Goal: Task Accomplishment & Management: Manage account settings

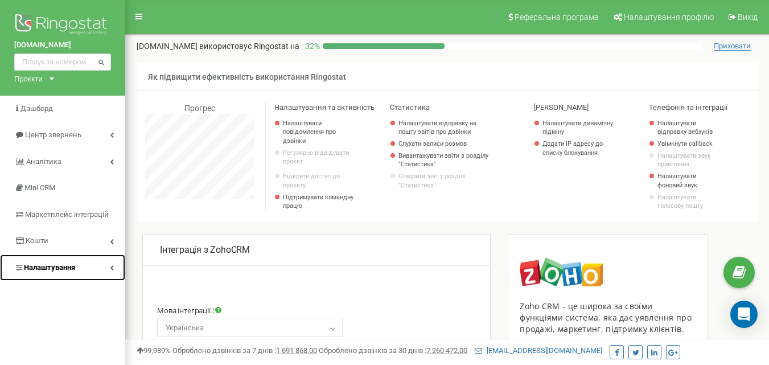
click at [59, 267] on span "Налаштування" at bounding box center [49, 267] width 51 height 9
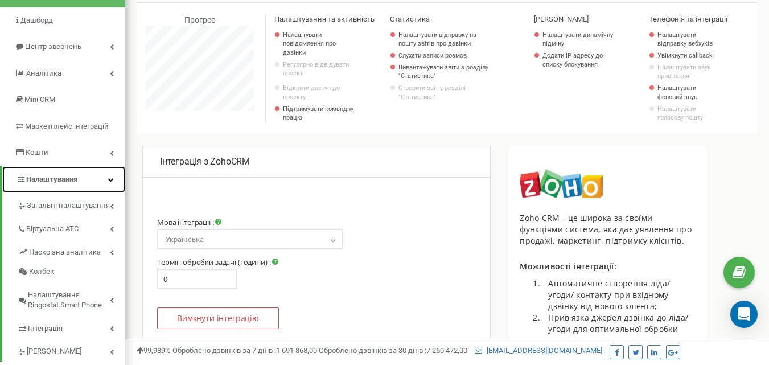
scroll to position [114, 0]
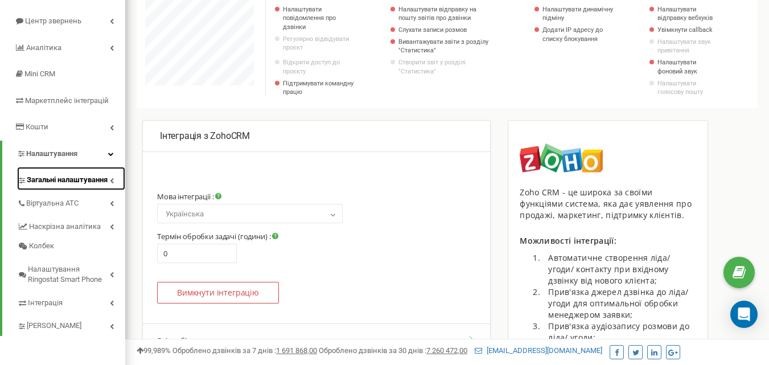
click at [54, 183] on span "Загальні налаштування" at bounding box center [67, 180] width 81 height 11
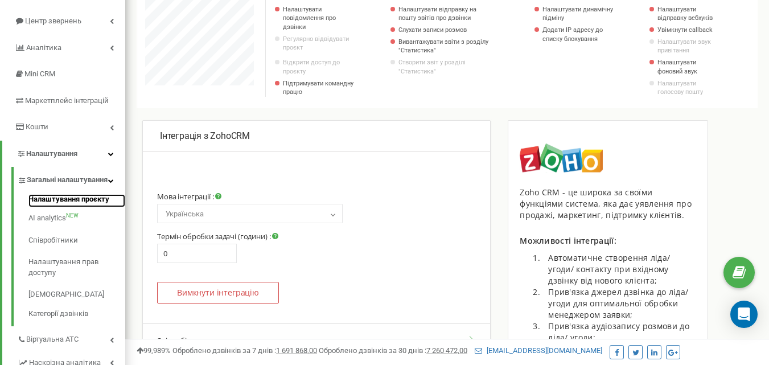
click at [57, 208] on link "Налаштування проєкту" at bounding box center [76, 201] width 97 height 14
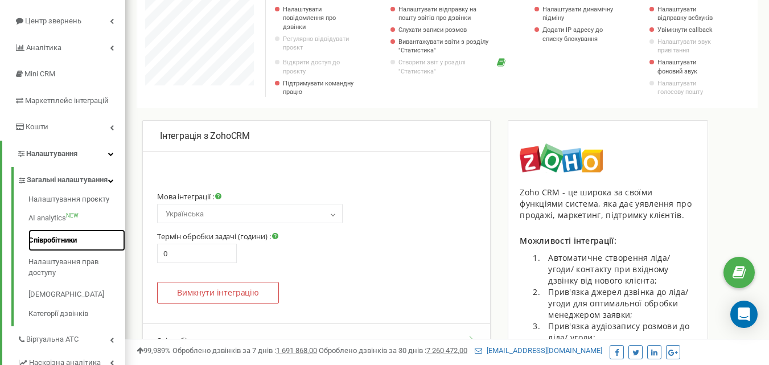
click at [72, 251] on link "Співробітники" at bounding box center [76, 240] width 97 height 22
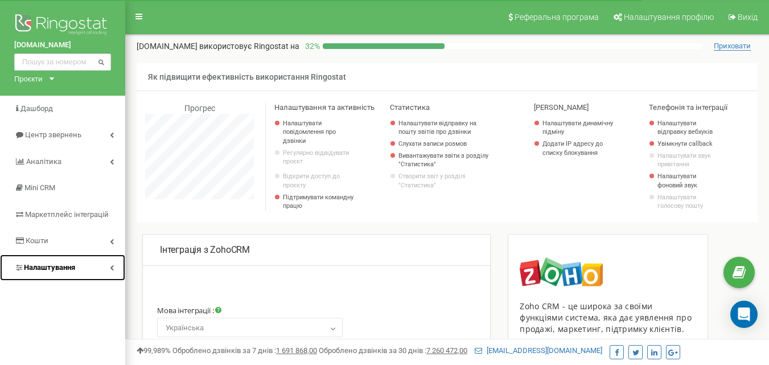
click at [48, 267] on span "Налаштування" at bounding box center [49, 267] width 51 height 9
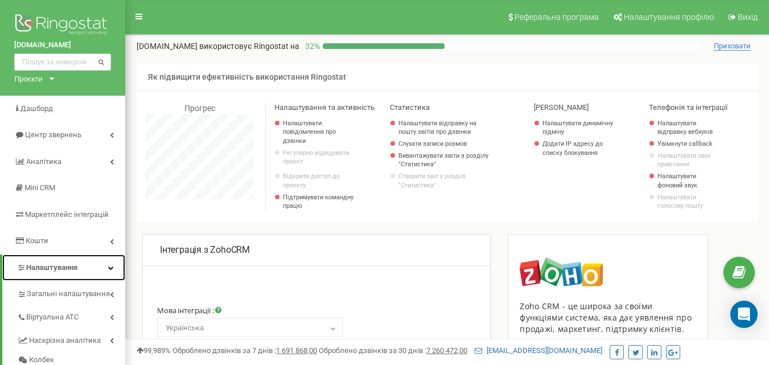
scroll to position [57, 0]
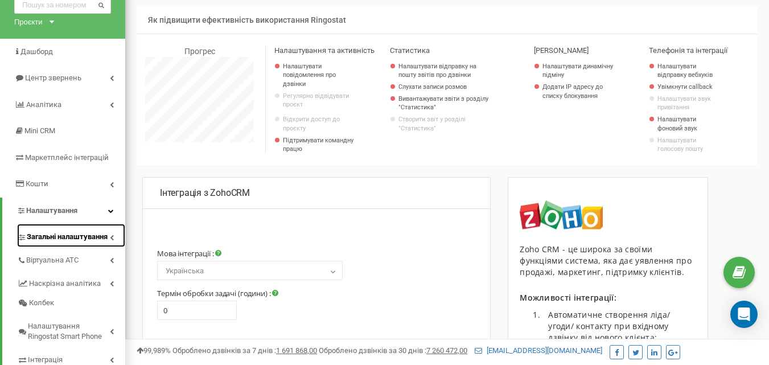
click at [55, 237] on span "Загальні налаштування" at bounding box center [67, 237] width 81 height 11
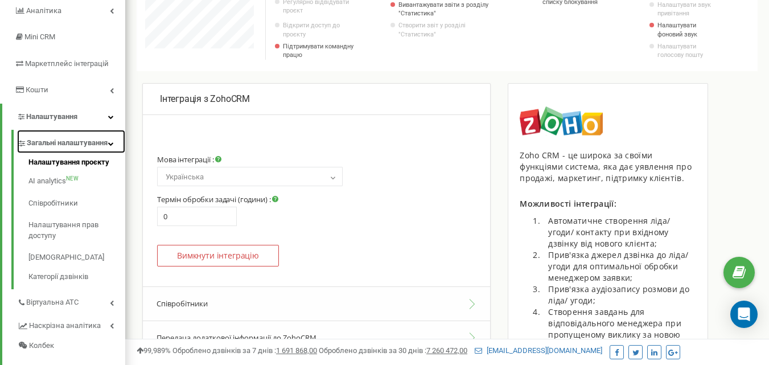
scroll to position [171, 0]
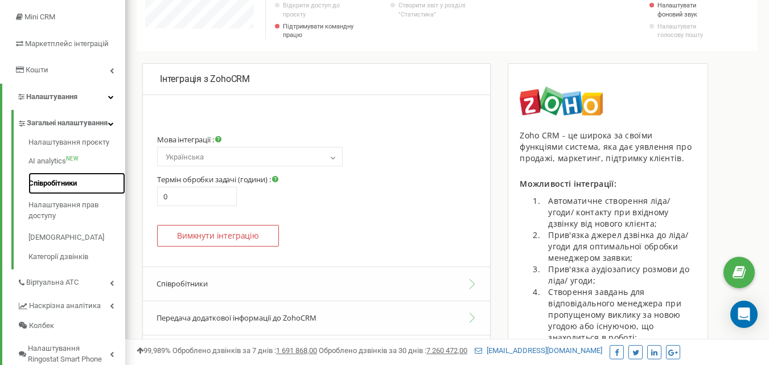
click at [62, 193] on link "Співробітники" at bounding box center [76, 183] width 97 height 22
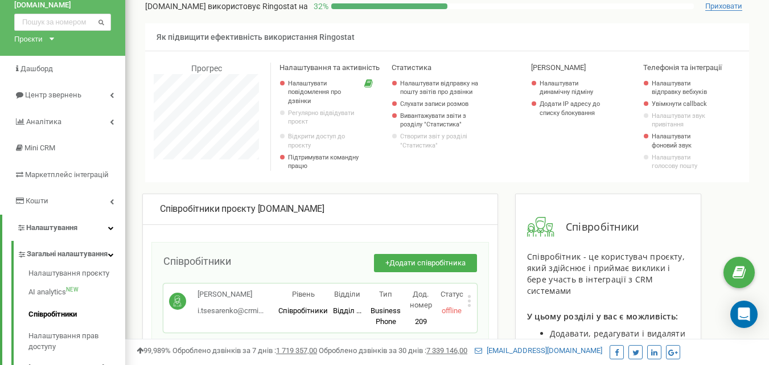
scroll to position [57, 0]
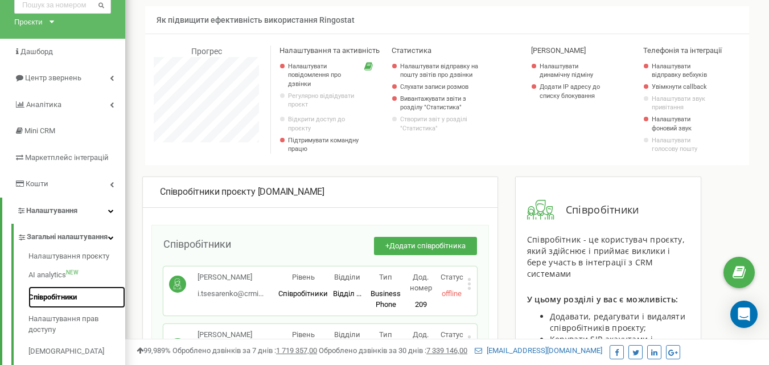
click at [55, 303] on link "Співробітники" at bounding box center [76, 297] width 97 height 22
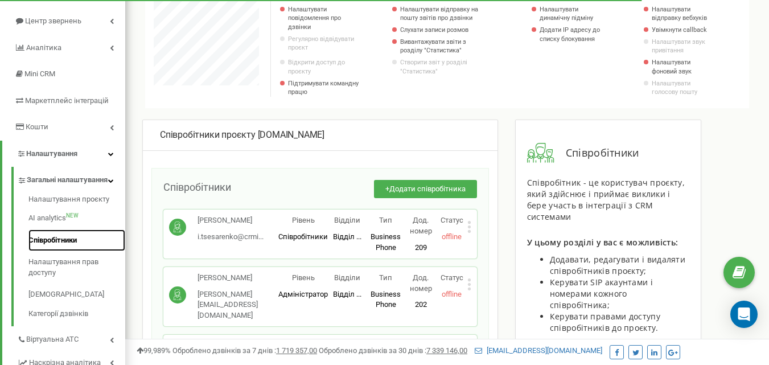
click at [62, 247] on link "Співробітники" at bounding box center [76, 240] width 97 height 22
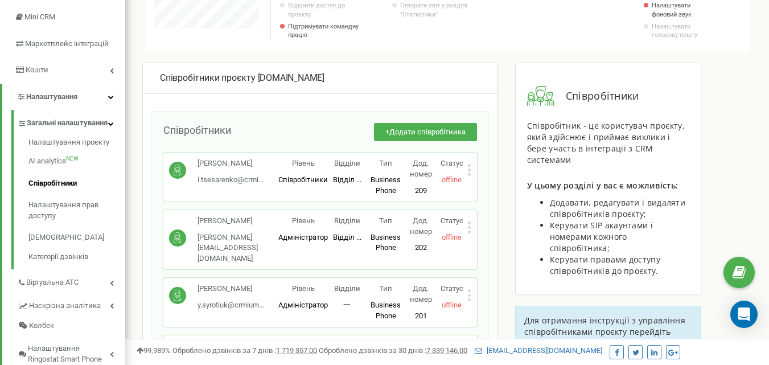
scroll to position [114, 0]
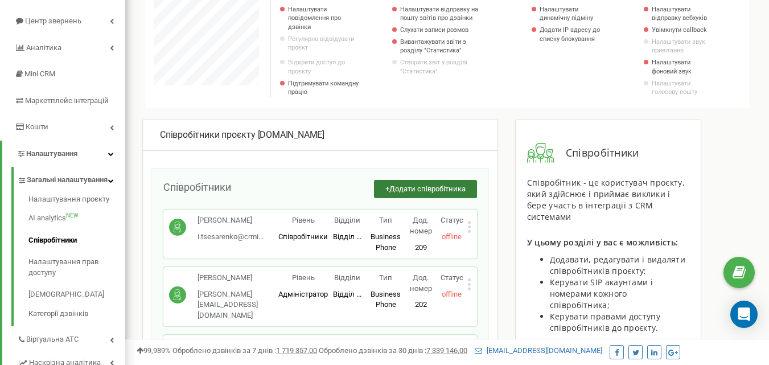
click at [418, 190] on span "Додати співробітника" at bounding box center [427, 188] width 76 height 9
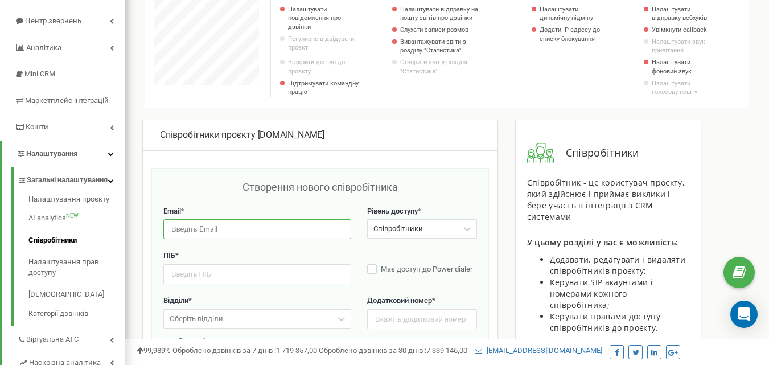
click at [221, 228] on input "email" at bounding box center [257, 229] width 188 height 20
paste input "k.zaitseva@crmium.com"
type input "k.zaitseva@crmium.com"
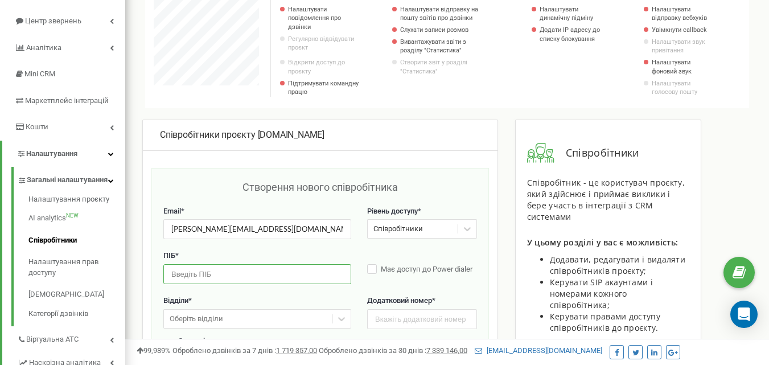
click at [221, 270] on input "text" at bounding box center [257, 274] width 188 height 20
paste input "[PERSON_NAME]"
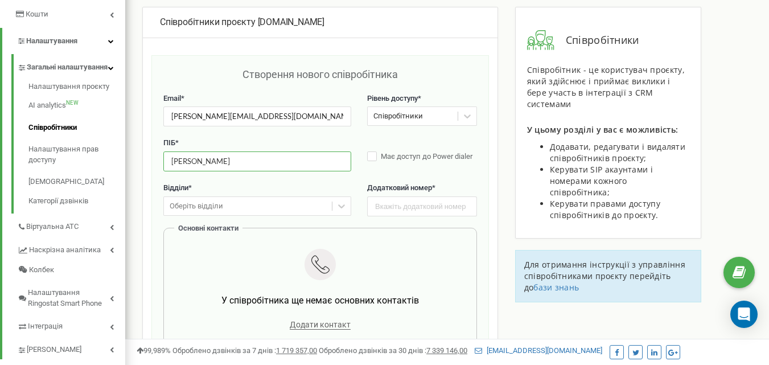
scroll to position [228, 0]
type input "[PERSON_NAME]"
click at [212, 206] on div "Оберіть відділи" at bounding box center [196, 205] width 53 height 11
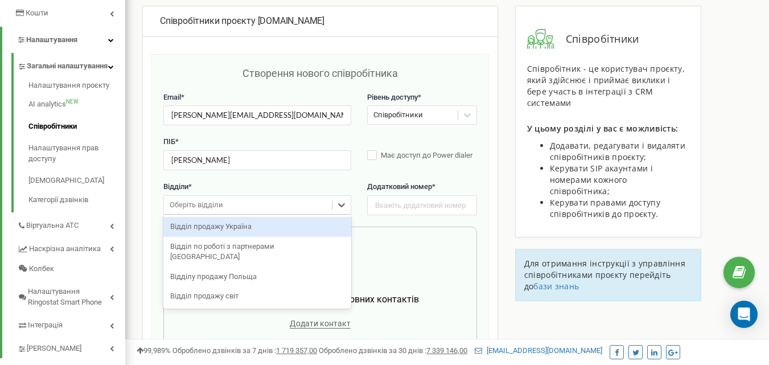
click at [220, 230] on div "Відділ продажу Україна" at bounding box center [257, 227] width 188 height 20
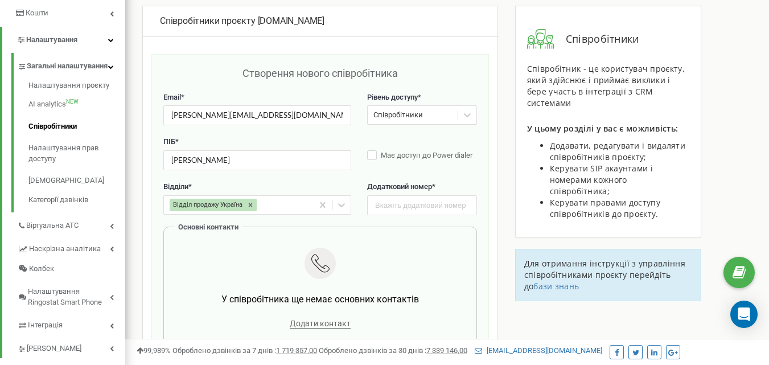
click at [387, 195] on div "Додатковий номер *" at bounding box center [422, 198] width 110 height 34
click at [385, 200] on input "text" at bounding box center [422, 205] width 110 height 20
type input "222"
click at [371, 163] on div "ПІБ * Kateryna Zaitseva Має доступ до Power dialer" at bounding box center [319, 159] width 313 height 45
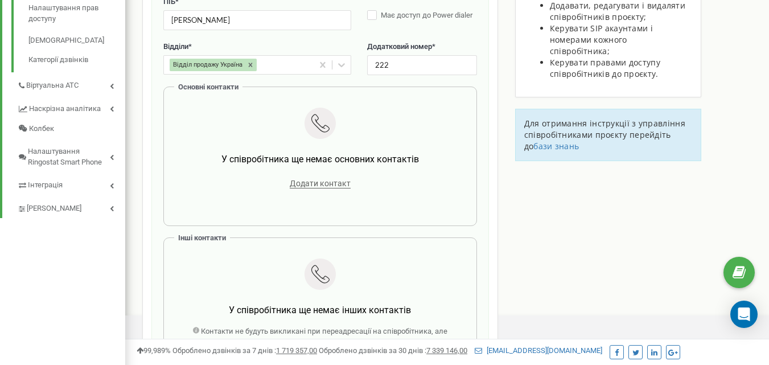
scroll to position [341, 0]
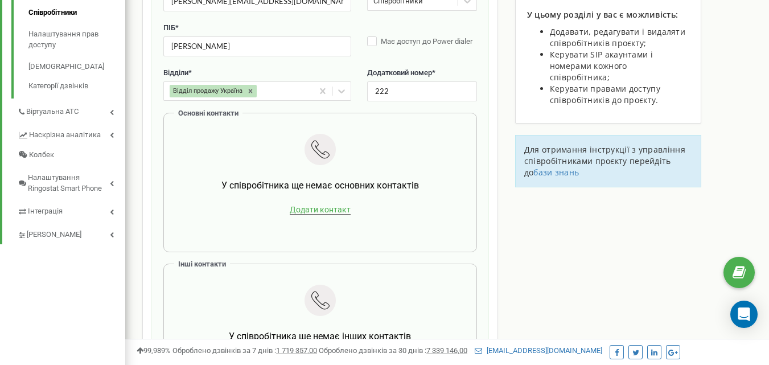
click at [301, 206] on span "Додати контакт" at bounding box center [320, 210] width 61 height 10
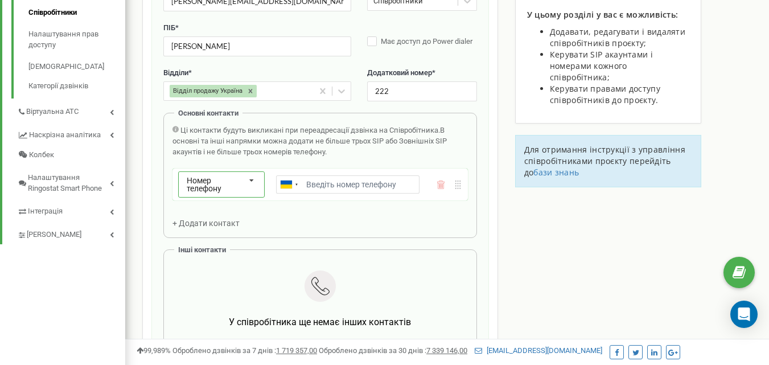
click at [238, 189] on div "Номер телефону" at bounding box center [217, 184] width 60 height 16
click at [216, 222] on div "SIP" at bounding box center [221, 221] width 85 height 16
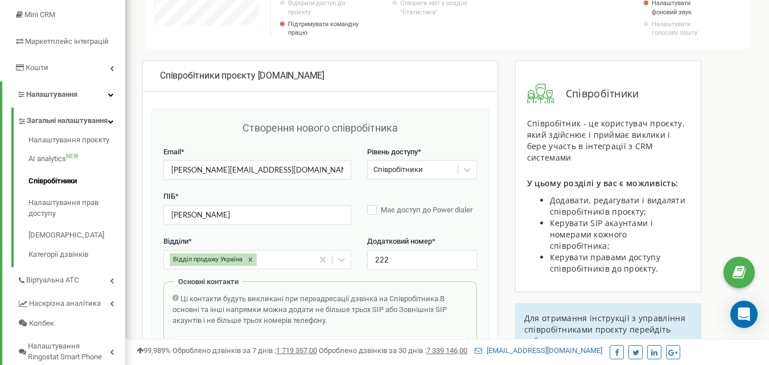
scroll to position [171, 0]
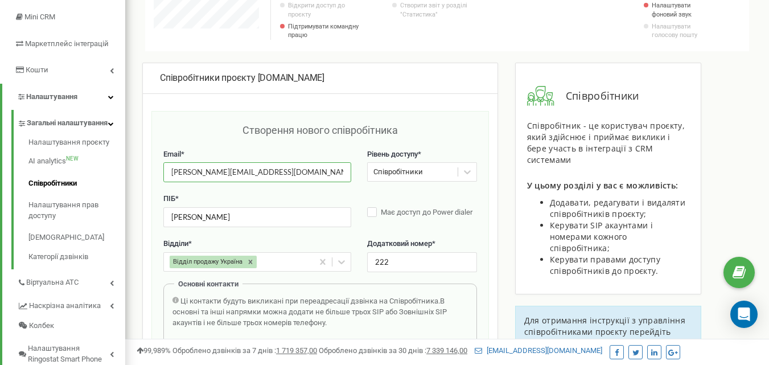
drag, startPoint x: 203, startPoint y: 172, endPoint x: 177, endPoint y: 175, distance: 25.7
click at [177, 175] on input "k.zaitseva@crmium.com" at bounding box center [257, 172] width 188 height 20
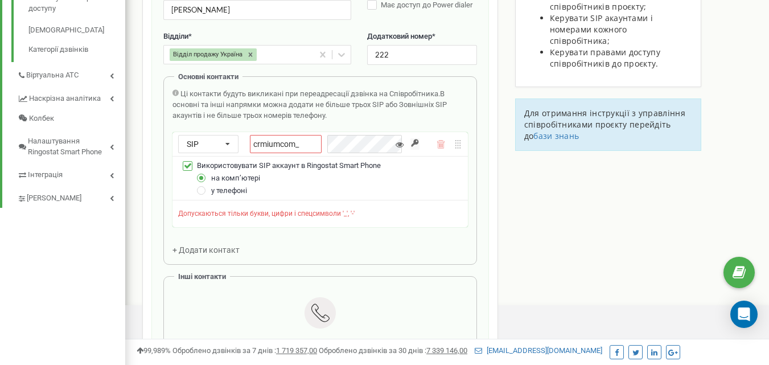
scroll to position [398, 0]
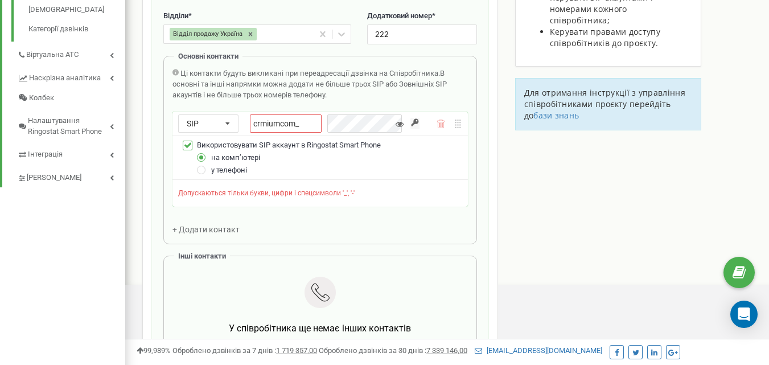
click at [310, 119] on input "crmiumcom_" at bounding box center [286, 123] width 72 height 18
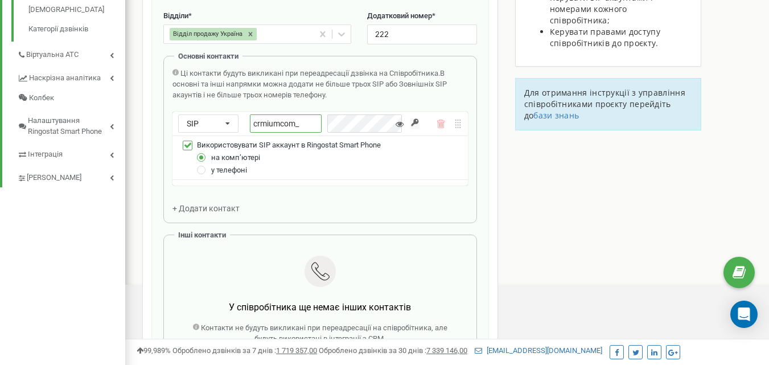
paste input "zaitseva"
drag, startPoint x: 326, startPoint y: 124, endPoint x: 247, endPoint y: 126, distance: 79.1
click at [247, 126] on div "SIP Номер телефону SIP Зовнішній SIP crmiumcom_zaitseva" at bounding box center [298, 123] width 241 height 18
type input "crmiumcom_zaitseva"
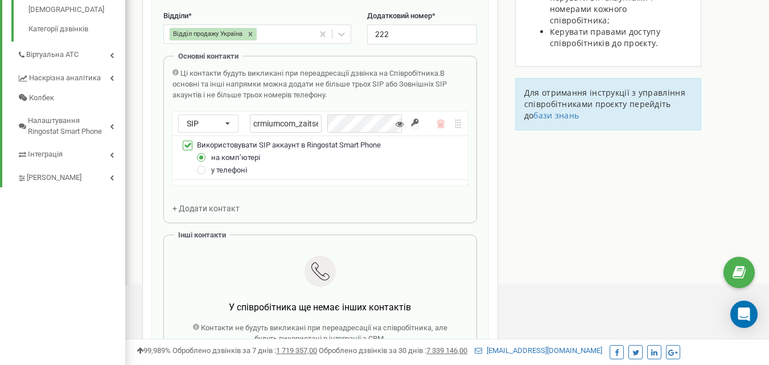
click at [411, 121] on input "button" at bounding box center [414, 123] width 9 height 11
click at [532, 153] on div "Співробітники проєкту crmium.com Створення нового співробітника Email * k.zaits…" at bounding box center [447, 287] width 626 height 904
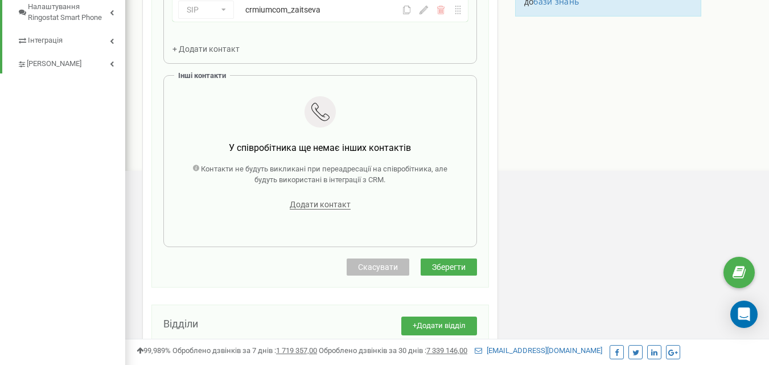
click at [452, 266] on span "Зберегти" at bounding box center [449, 266] width 34 height 9
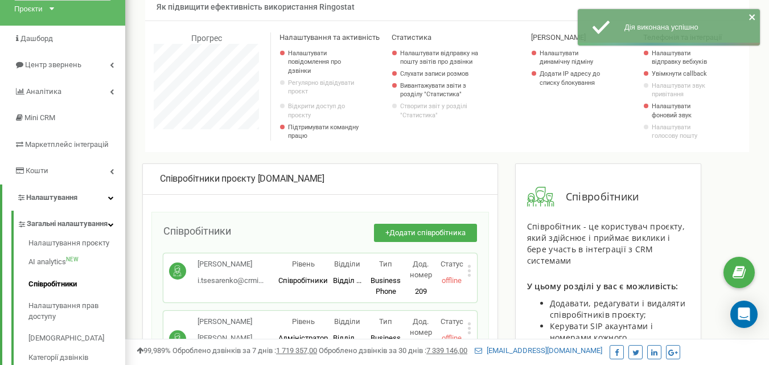
scroll to position [69, 0]
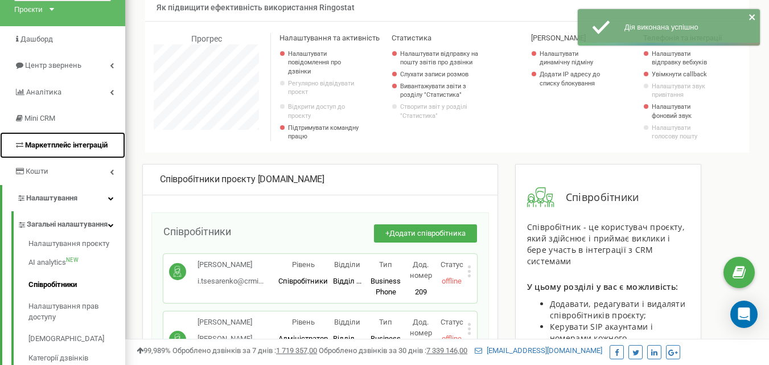
click at [61, 140] on span "Маркетплейс інтеграцій" at bounding box center [60, 145] width 93 height 11
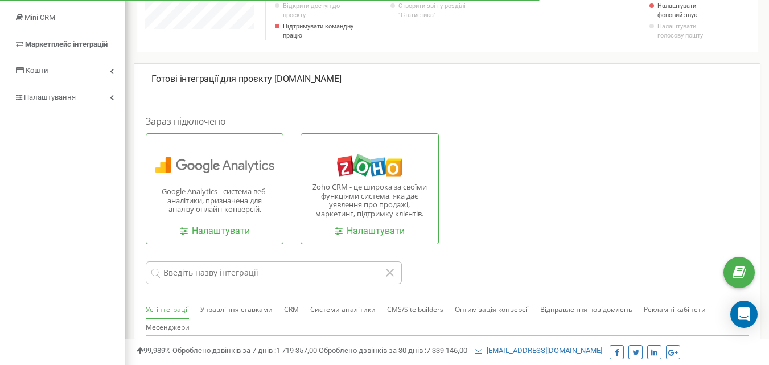
scroll to position [171, 0]
click at [384, 228] on link "Налаштувати" at bounding box center [369, 230] width 70 height 13
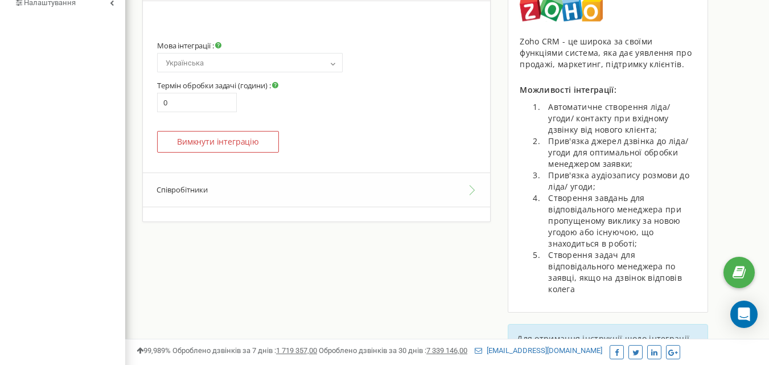
scroll to position [284, 0]
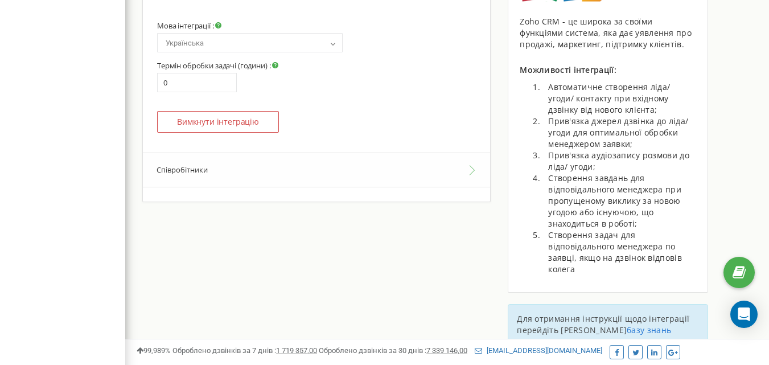
click at [377, 175] on button "Співробітники" at bounding box center [316, 169] width 347 height 35
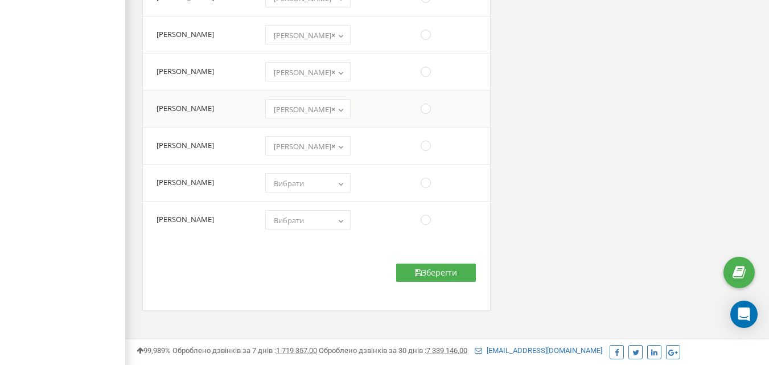
scroll to position [740, 0]
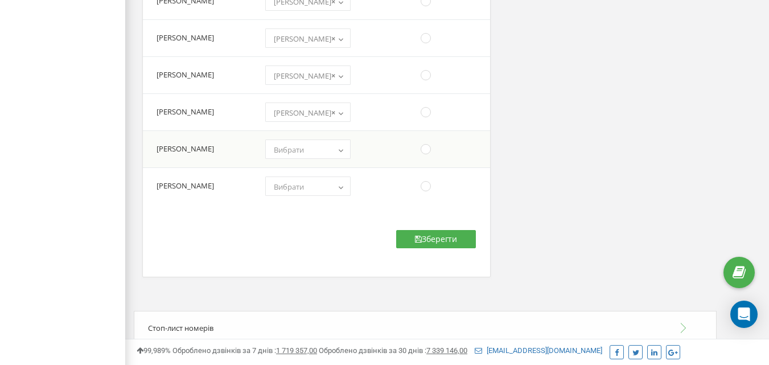
click at [317, 150] on span "Вибрати" at bounding box center [307, 150] width 77 height 16
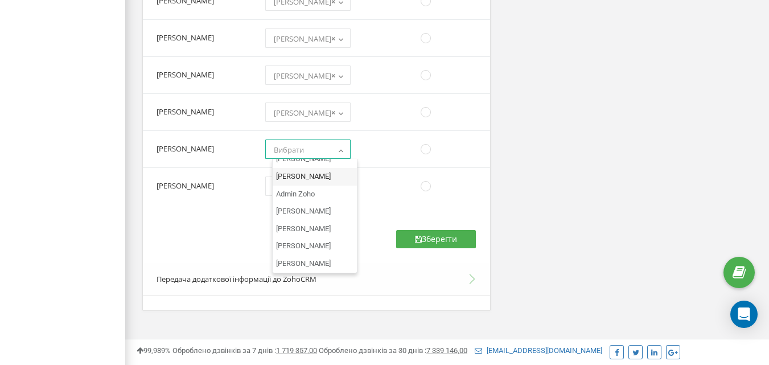
scroll to position [418, 0]
select select "1808996000259978001"
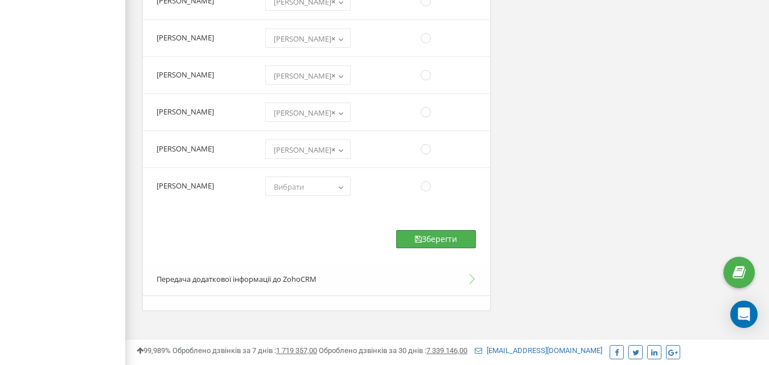
click at [427, 242] on button "Зберегти" at bounding box center [436, 239] width 80 height 18
